Goal: Task Accomplishment & Management: Manage account settings

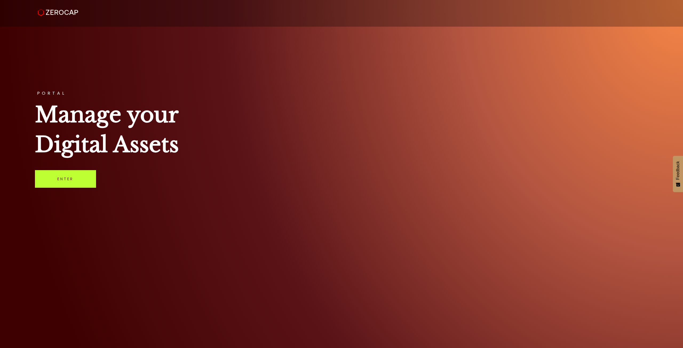
click at [54, 179] on link "Enter" at bounding box center [65, 179] width 61 height 18
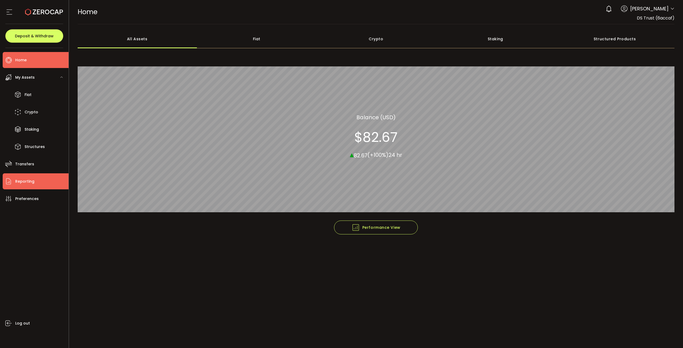
click at [33, 177] on li "Reporting" at bounding box center [36, 181] width 66 height 16
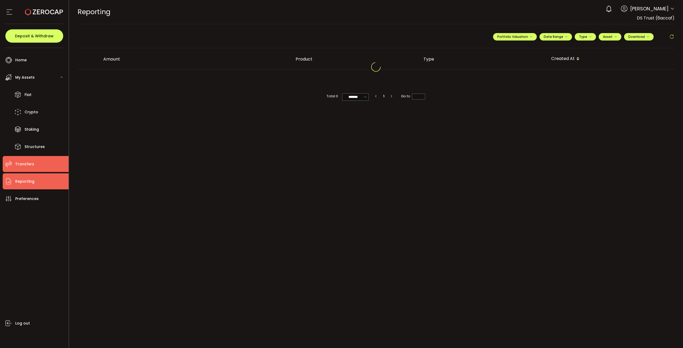
click at [34, 165] on li "Transfers" at bounding box center [36, 164] width 66 height 16
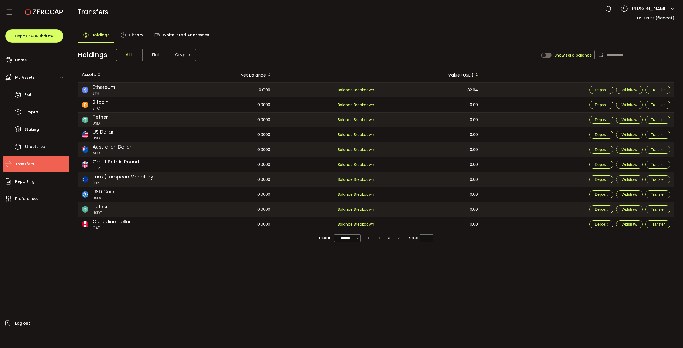
click at [150, 40] on div "Whitelisted Addresses" at bounding box center [182, 36] width 66 height 13
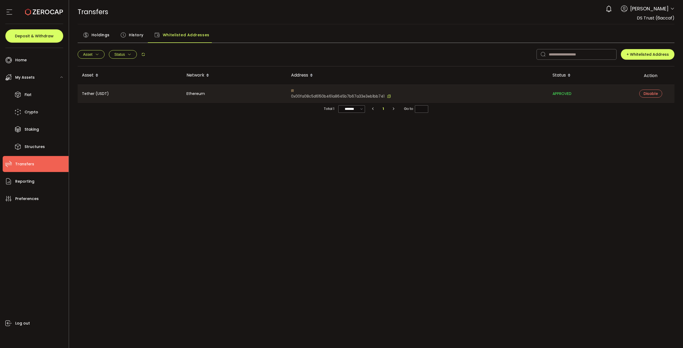
click at [138, 34] on span "History" at bounding box center [136, 35] width 15 height 11
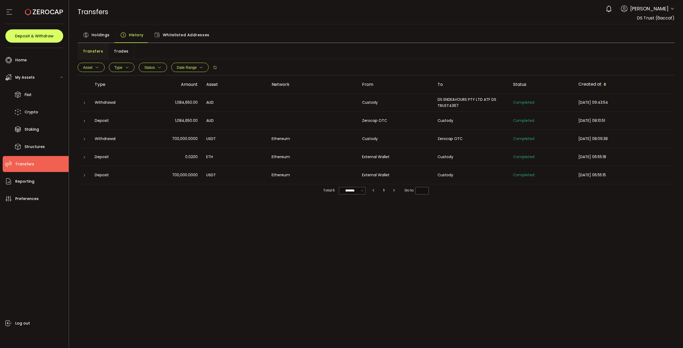
click at [389, 100] on div "Custody" at bounding box center [395, 102] width 75 height 6
click at [84, 103] on icon at bounding box center [84, 102] width 3 height 3
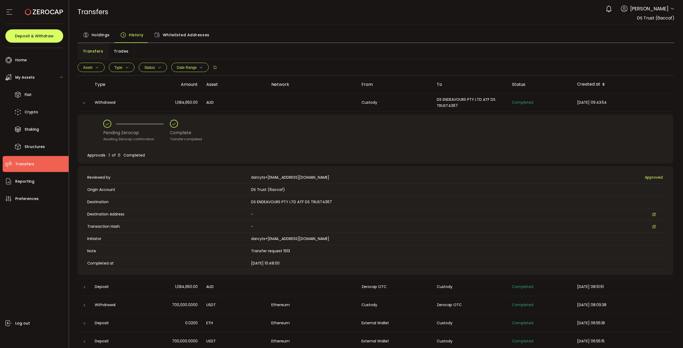
click at [29, 222] on div "Log out" at bounding box center [36, 275] width 66 height 137
